Goal: Information Seeking & Learning: Check status

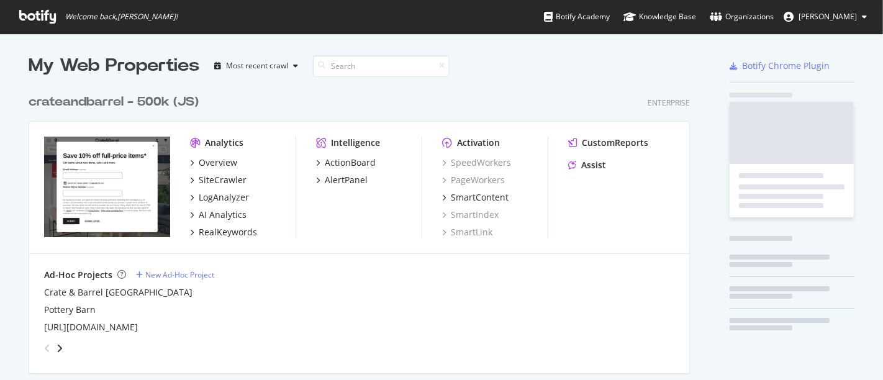
scroll to position [369, 862]
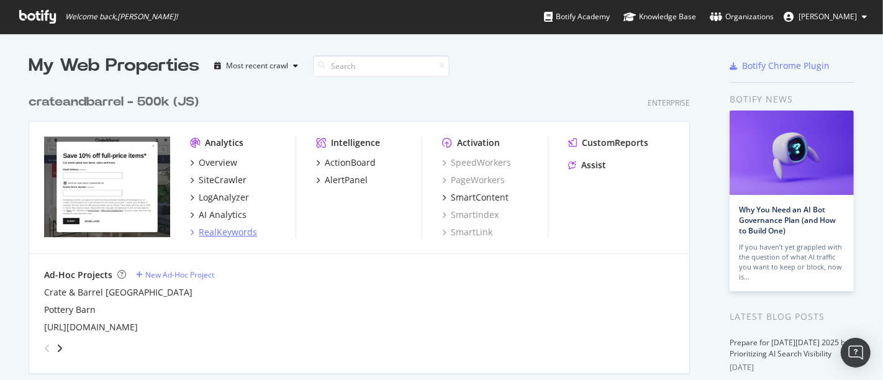
click at [216, 229] on div "RealKeywords" at bounding box center [228, 232] width 58 height 12
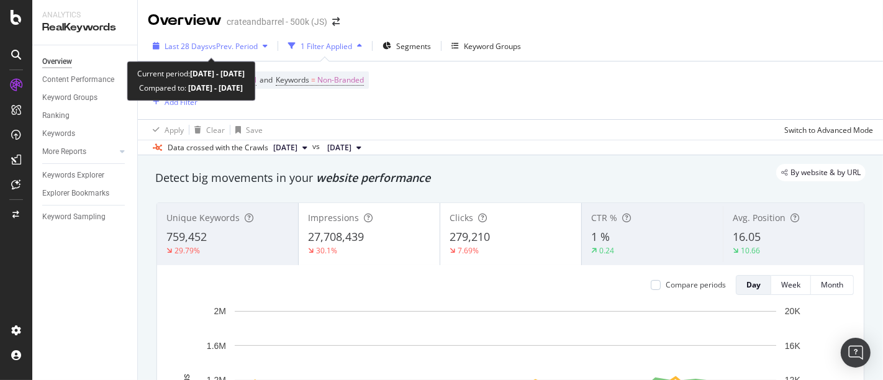
click at [247, 41] on span "vs Prev. Period" at bounding box center [233, 46] width 49 height 11
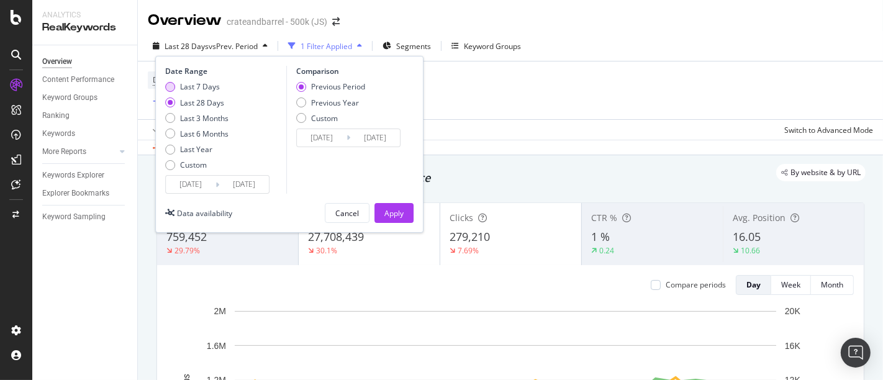
click at [171, 86] on div "Last 7 Days" at bounding box center [170, 87] width 10 height 10
type input "[DATE]"
click at [399, 214] on div "Apply" at bounding box center [393, 213] width 19 height 11
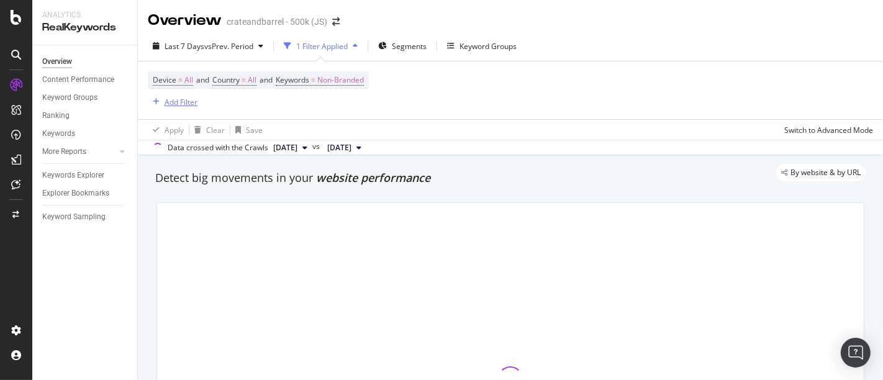
click at [181, 97] on div "Add Filter" at bounding box center [181, 102] width 33 height 11
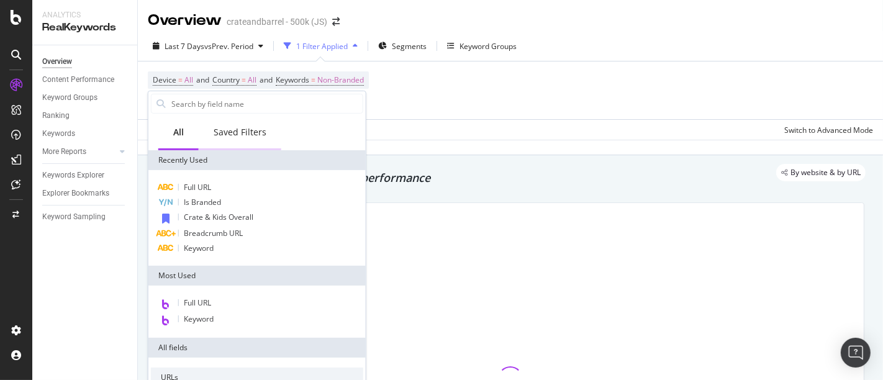
click at [231, 126] on div "Saved Filters" at bounding box center [240, 132] width 53 height 12
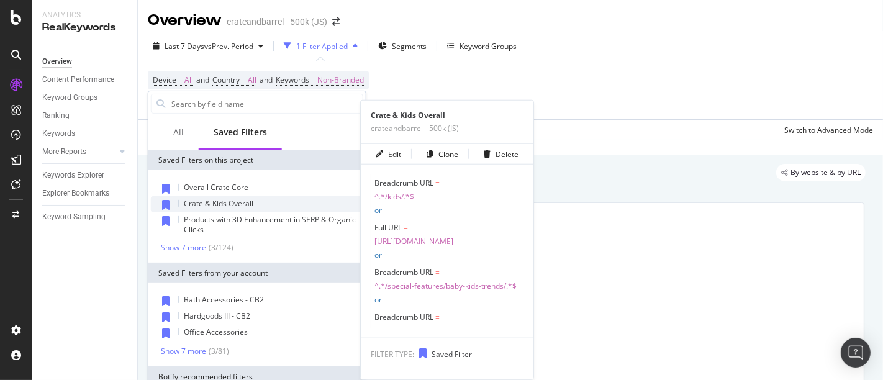
click at [233, 198] on span "Crate & Kids Overall" at bounding box center [219, 203] width 70 height 11
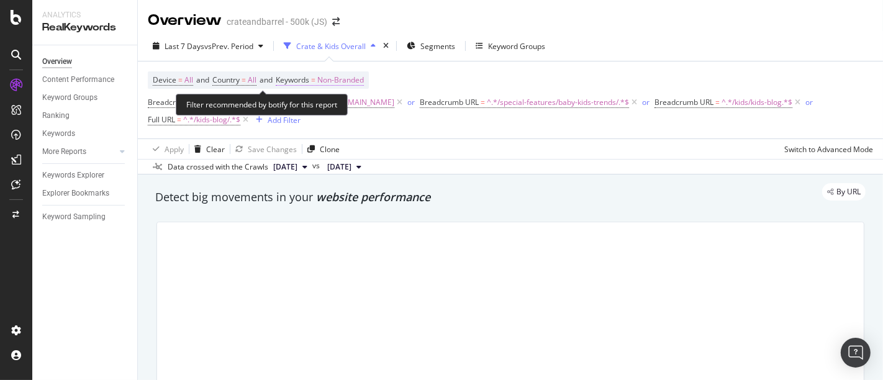
click at [359, 78] on span "Non-Branded" at bounding box center [340, 79] width 47 height 17
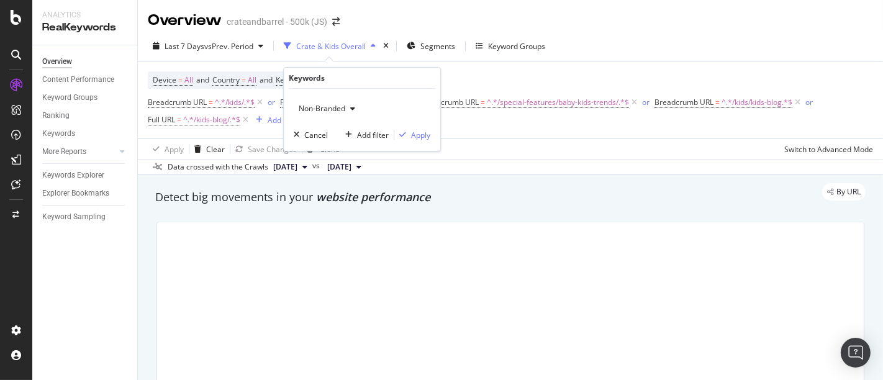
click at [348, 116] on div "Non-Branded" at bounding box center [327, 108] width 66 height 19
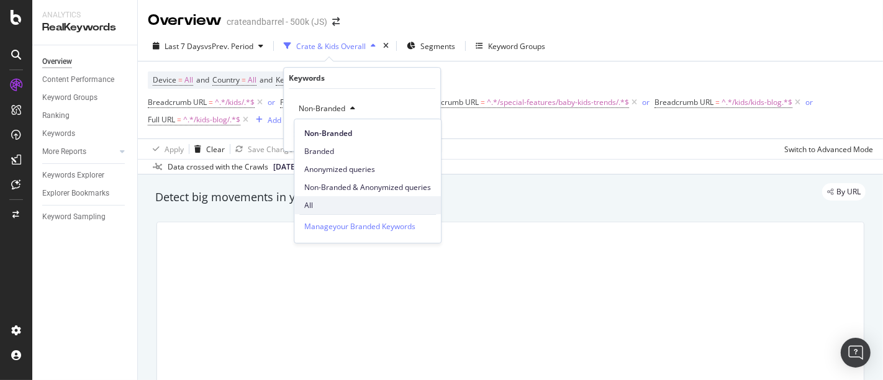
click at [359, 203] on span "All" at bounding box center [367, 205] width 127 height 11
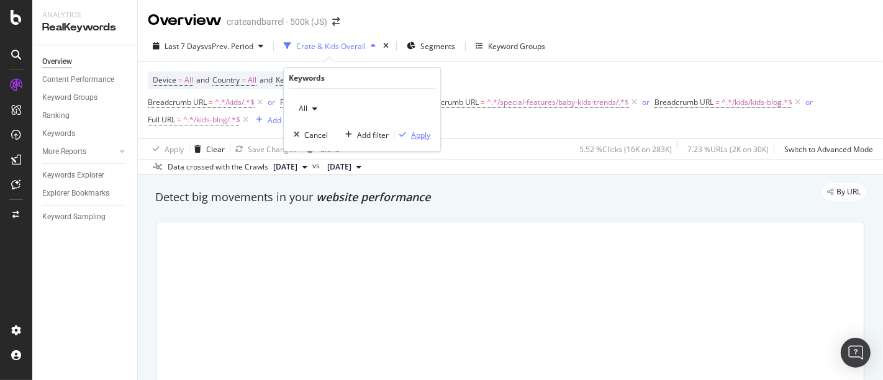
click at [417, 135] on div "Apply" at bounding box center [420, 135] width 19 height 11
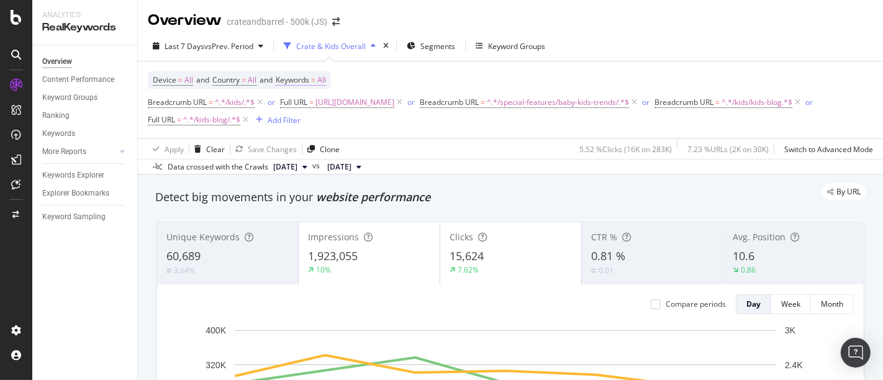
click at [326, 81] on span "All" at bounding box center [321, 79] width 9 height 17
click at [310, 112] on div "button" at bounding box center [314, 108] width 15 height 7
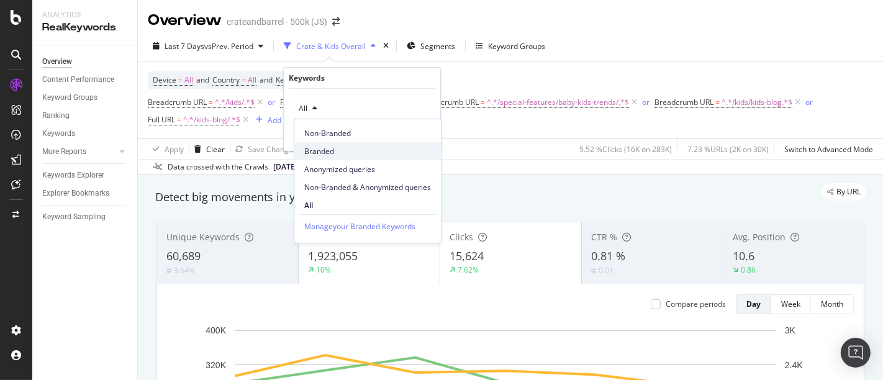
click at [328, 150] on span "Branded" at bounding box center [367, 151] width 127 height 11
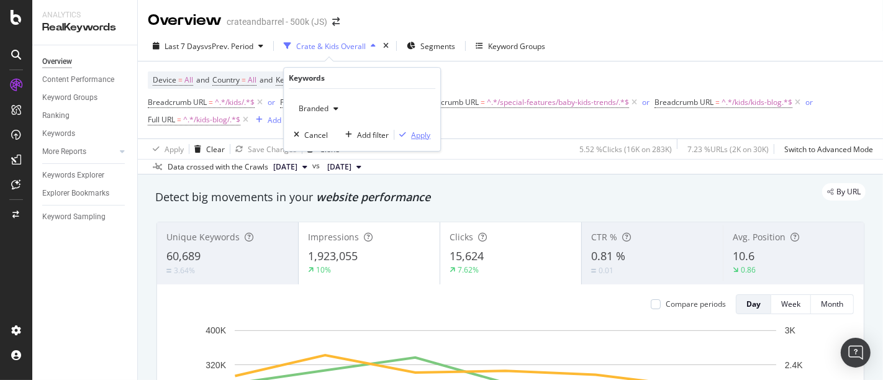
click at [414, 130] on div "Apply" at bounding box center [420, 135] width 19 height 11
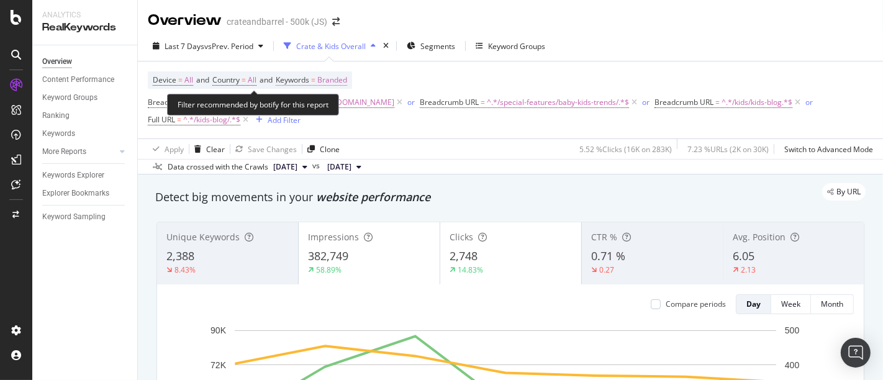
click at [347, 81] on span "Branded" at bounding box center [332, 79] width 30 height 17
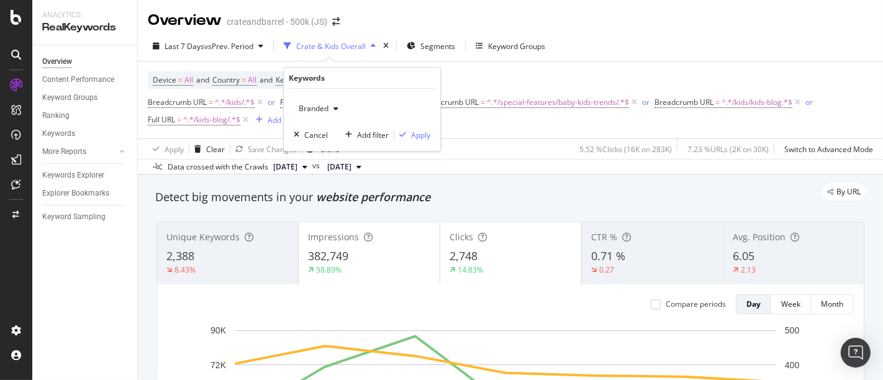
click at [332, 106] on div "button" at bounding box center [335, 108] width 15 height 7
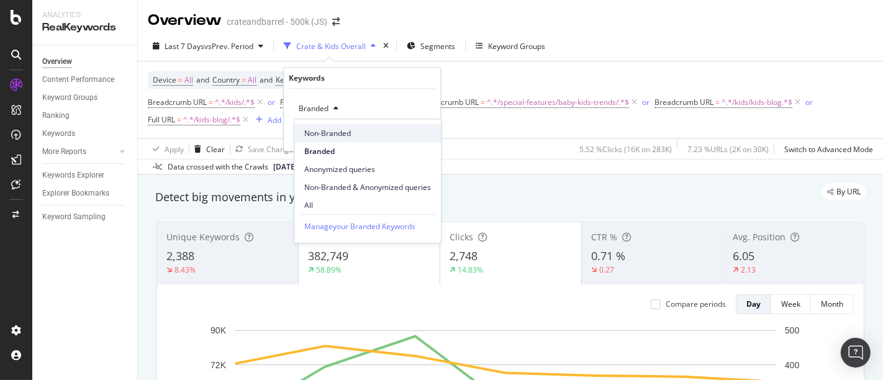
click at [340, 130] on span "Non-Branded" at bounding box center [367, 133] width 127 height 11
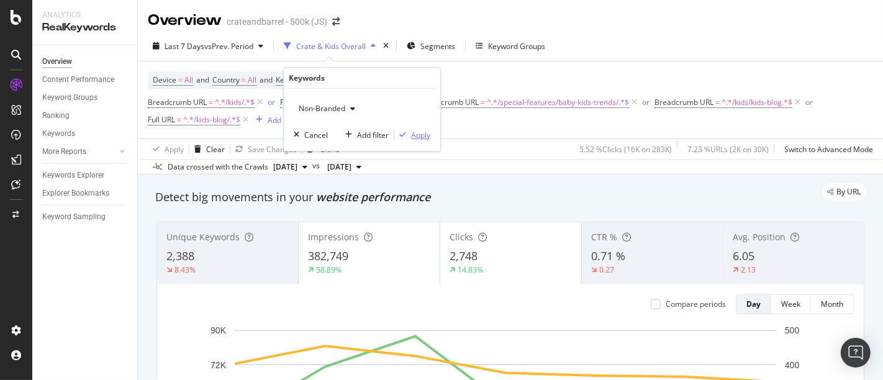
click at [417, 133] on div "Apply" at bounding box center [420, 135] width 19 height 11
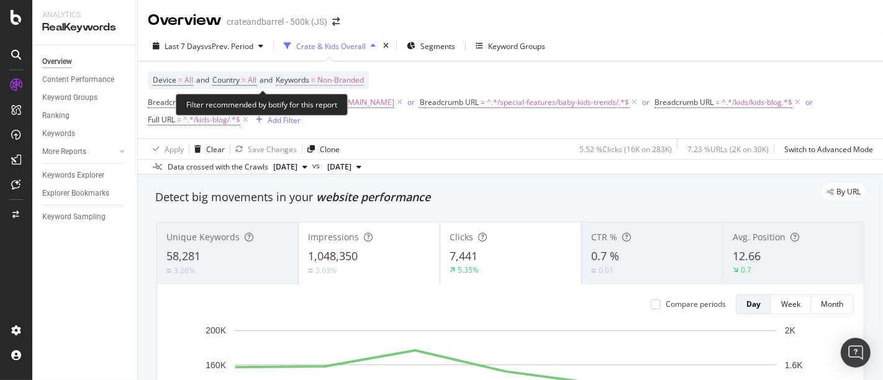
click at [360, 77] on span "Non-Branded" at bounding box center [340, 79] width 47 height 17
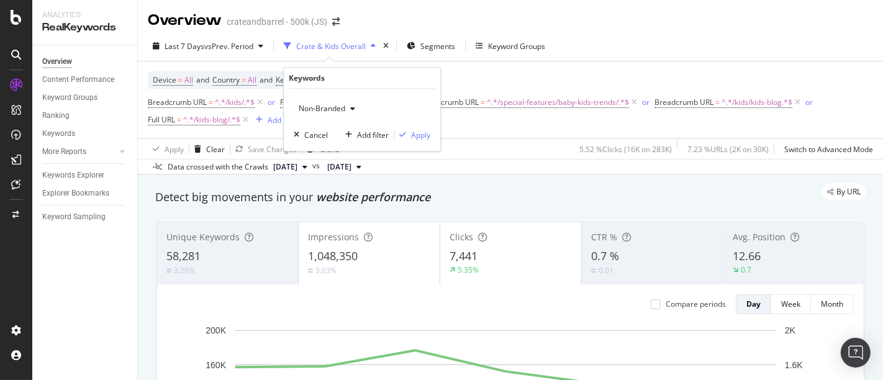
click at [349, 106] on div "button" at bounding box center [352, 108] width 15 height 7
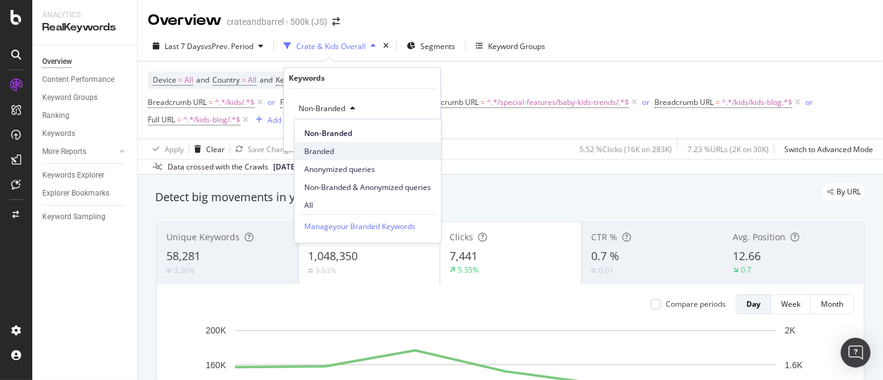
click at [343, 146] on span "Branded" at bounding box center [367, 151] width 127 height 11
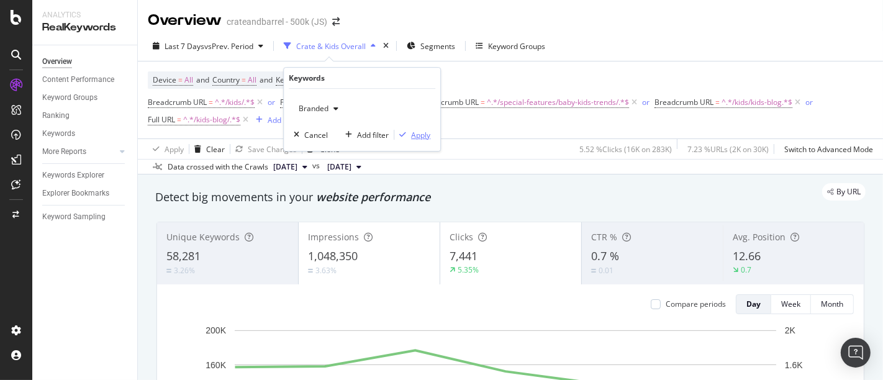
click at [420, 137] on div "Apply" at bounding box center [420, 135] width 19 height 11
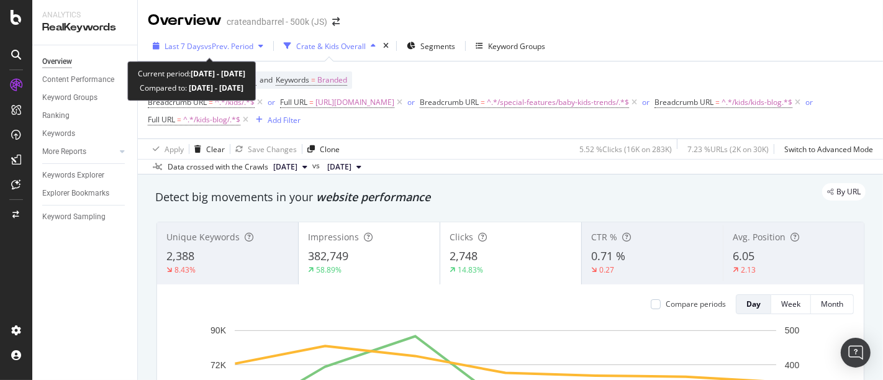
click at [235, 47] on span "vs Prev. Period" at bounding box center [228, 46] width 49 height 11
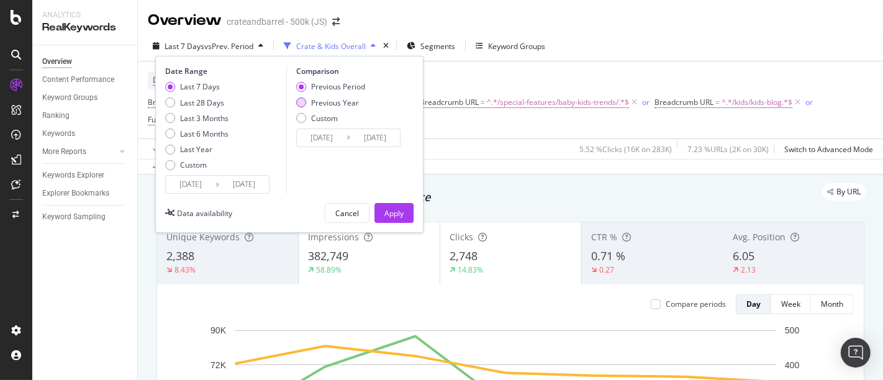
click at [301, 99] on div "Previous Year" at bounding box center [301, 102] width 10 height 10
type input "[DATE]"
click at [394, 214] on div "Apply" at bounding box center [393, 213] width 19 height 11
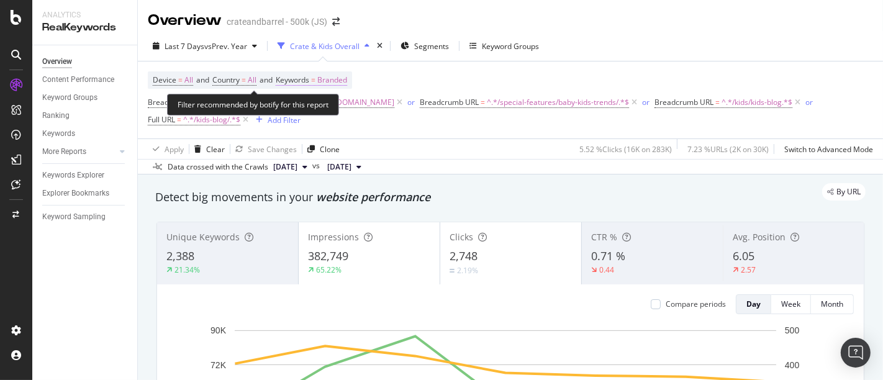
click at [347, 79] on span "Branded" at bounding box center [332, 79] width 30 height 17
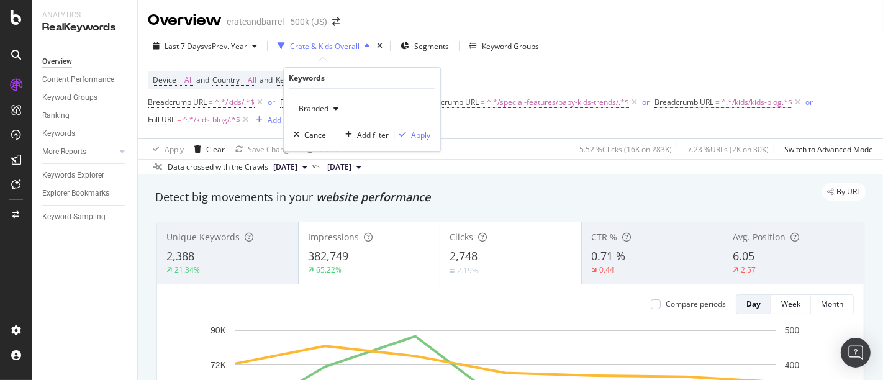
click at [335, 107] on icon "button" at bounding box center [335, 108] width 5 height 7
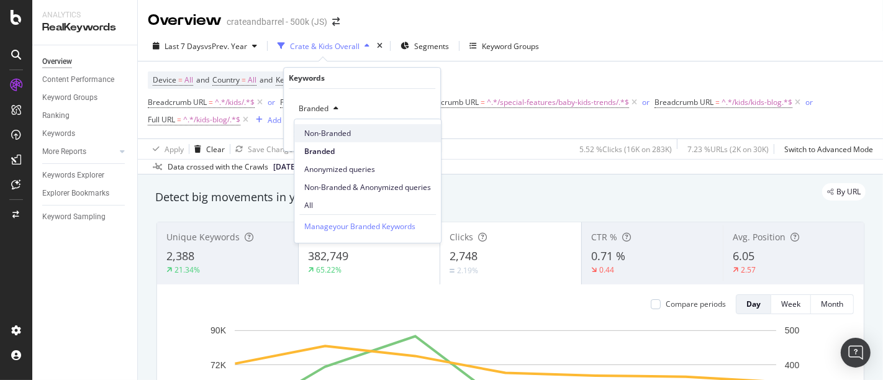
click at [338, 132] on span "Non-Branded" at bounding box center [367, 133] width 127 height 11
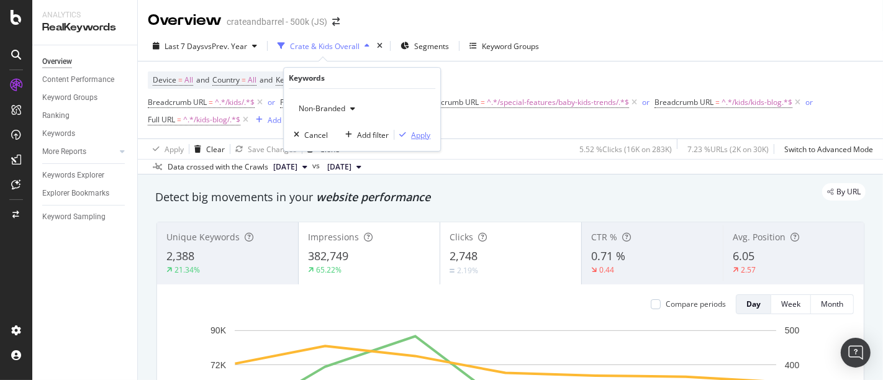
click at [423, 133] on div "Apply" at bounding box center [420, 135] width 19 height 11
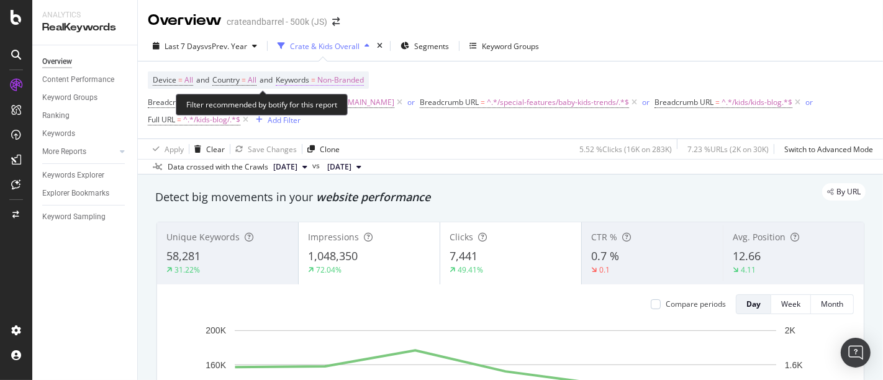
click at [361, 77] on span "Non-Branded" at bounding box center [340, 79] width 47 height 17
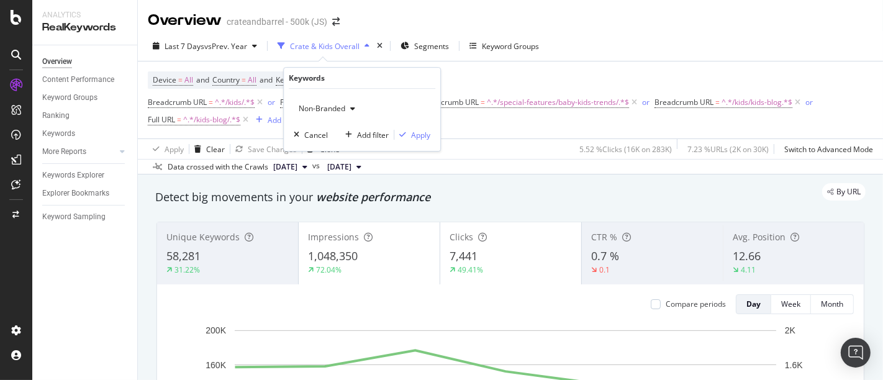
click at [355, 109] on icon "button" at bounding box center [352, 108] width 5 height 7
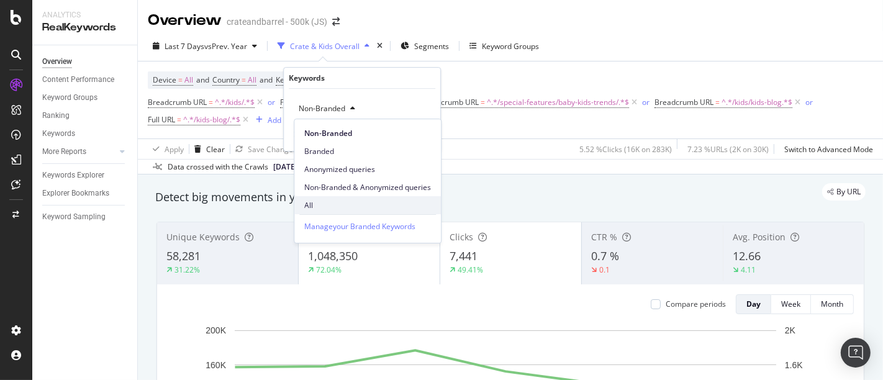
click at [333, 201] on span "All" at bounding box center [367, 205] width 127 height 11
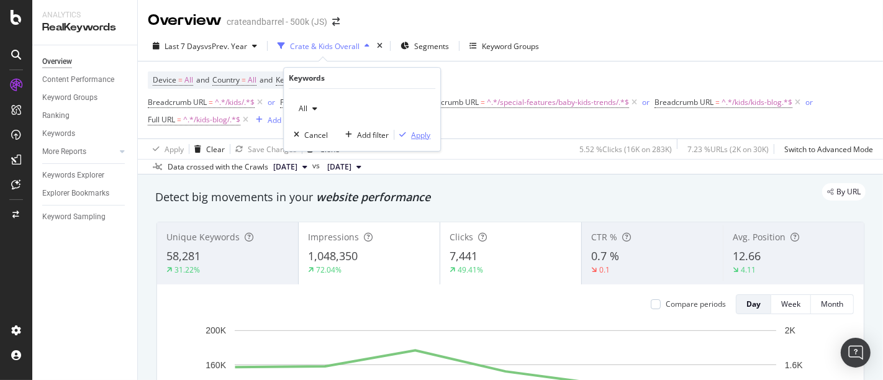
click at [422, 135] on div "Apply" at bounding box center [420, 135] width 19 height 11
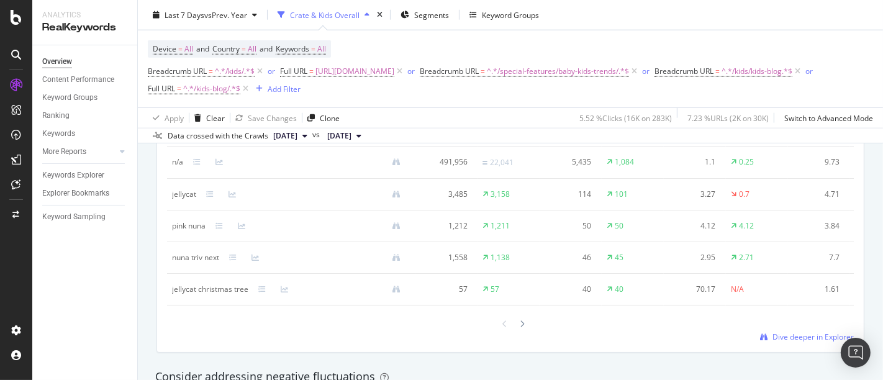
scroll to position [1242, 0]
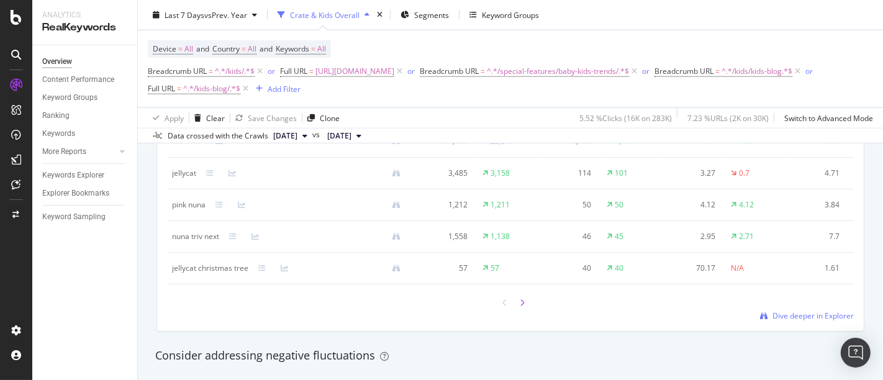
click at [520, 307] on icon at bounding box center [522, 302] width 5 height 7
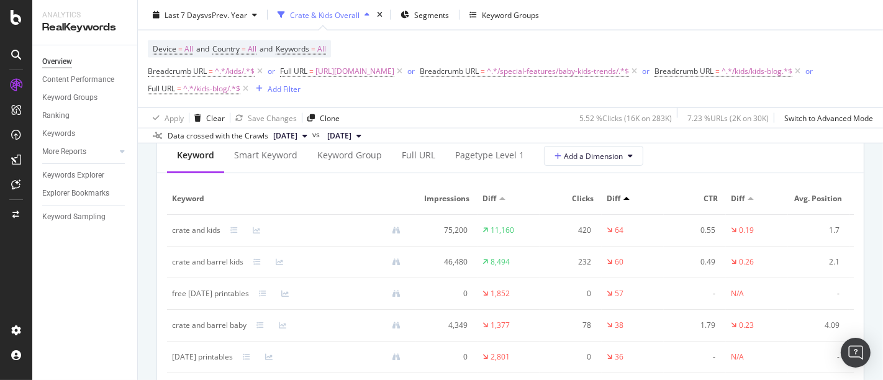
scroll to position [1517, 0]
